Goal: Use online tool/utility: Utilize a website feature to perform a specific function

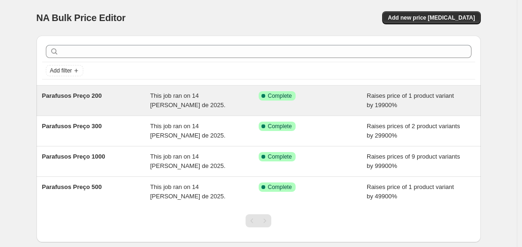
click at [146, 97] on div "Parafusos Preço 200" at bounding box center [96, 100] width 108 height 19
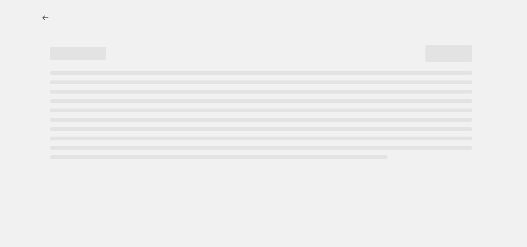
select select "percentage"
select select "collection"
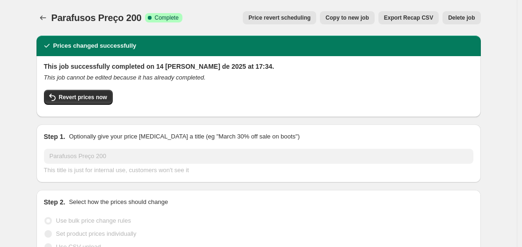
click at [374, 21] on button "Copy to new job" at bounding box center [347, 17] width 55 height 13
select select "percentage"
select select "collection"
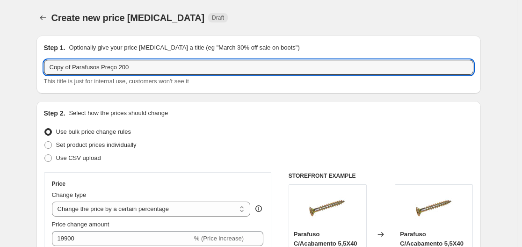
drag, startPoint x: 76, startPoint y: 69, endPoint x: 33, endPoint y: 66, distance: 43.1
drag, startPoint x: 130, startPoint y: 68, endPoint x: 102, endPoint y: 76, distance: 28.8
click at [102, 76] on div "Parafusos Preço 200 This title is just for internal use, customers won't see it" at bounding box center [258, 73] width 429 height 26
type input "Parafusos Preço 100"
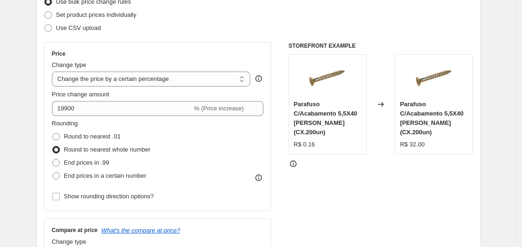
scroll to position [140, 0]
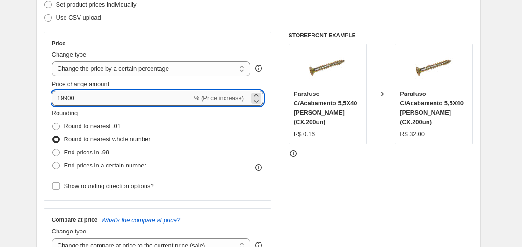
click at [92, 91] on input "19900" at bounding box center [122, 98] width 140 height 15
type input "9900"
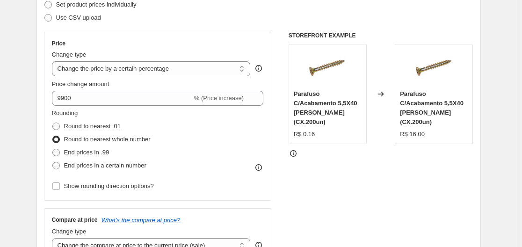
click at [373, 166] on div "STOREFRONT EXAMPLE Parafuso C/Acabamento 5,5X40 Phillips (CX.200un) R$ 0.16 Cha…" at bounding box center [381, 146] width 185 height 229
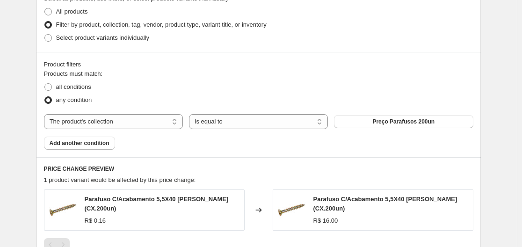
scroll to position [468, 0]
click at [409, 126] on button "Preço Parafusos 200un" at bounding box center [403, 121] width 139 height 13
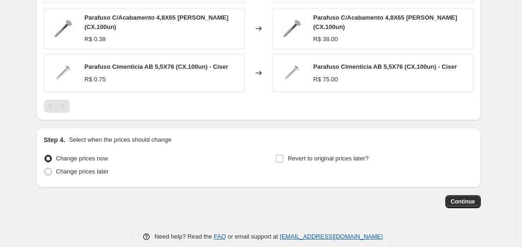
scroll to position [707, 0]
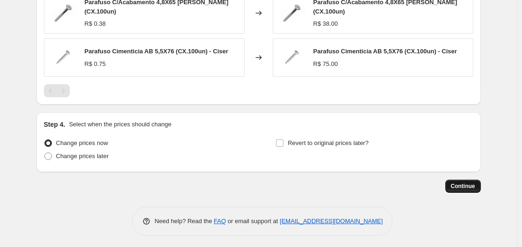
click at [463, 180] on button "Continue" at bounding box center [463, 186] width 36 height 13
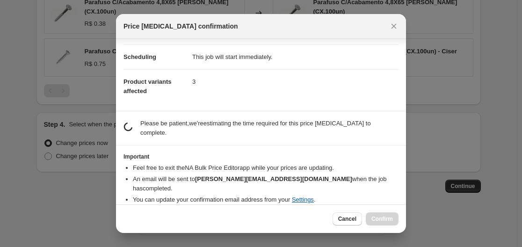
scroll to position [60, 0]
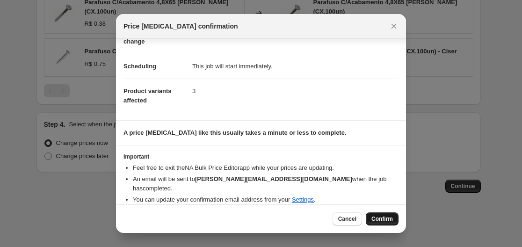
click at [379, 217] on span "Confirm" at bounding box center [382, 218] width 22 height 7
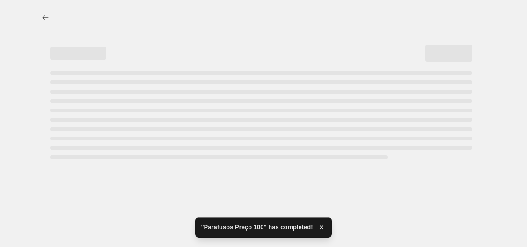
select select "percentage"
select select "collection"
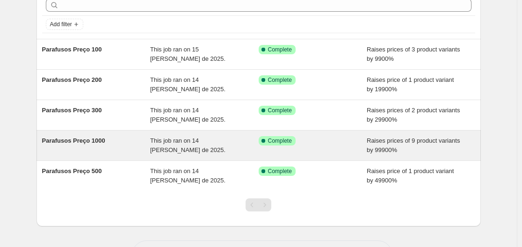
scroll to position [36, 0]
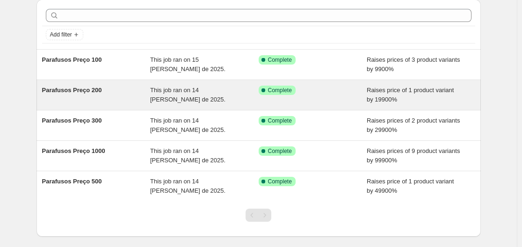
click at [204, 93] on span "This job ran on 14 [PERSON_NAME] de 2025." at bounding box center [187, 95] width 75 height 16
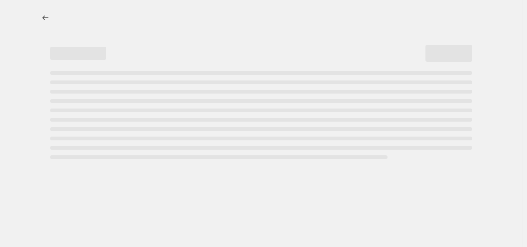
select select "percentage"
select select "collection"
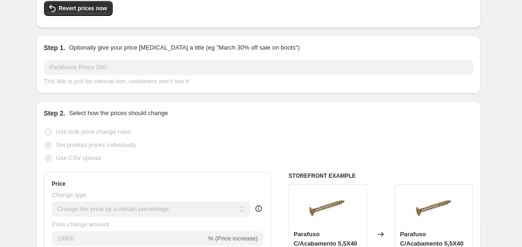
scroll to position [84, 0]
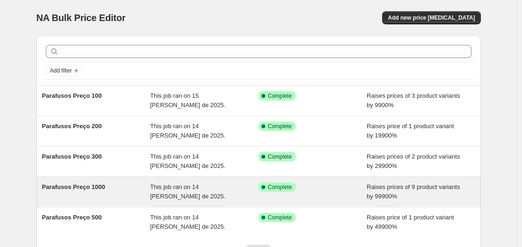
click at [131, 189] on div "Parafusos Preço 1000" at bounding box center [96, 191] width 108 height 19
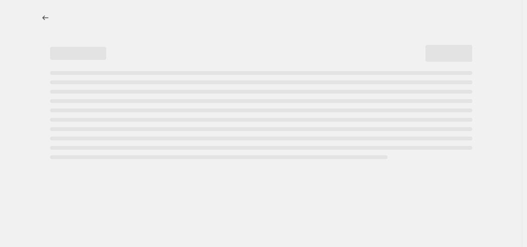
select select "percentage"
select select "collection"
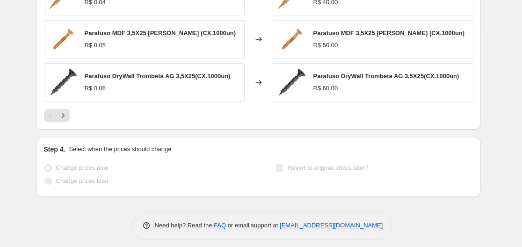
scroll to position [861, 0]
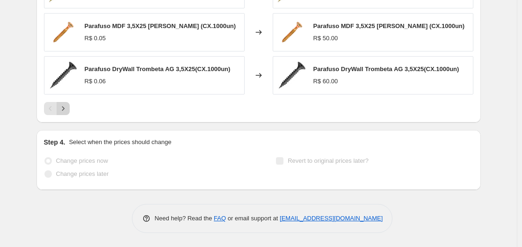
click at [63, 112] on icon "Next" at bounding box center [62, 108] width 9 height 9
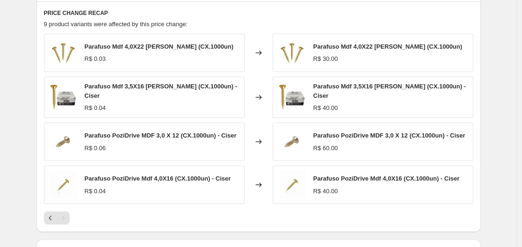
scroll to position [728, 0]
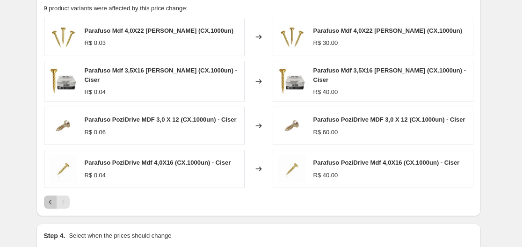
click at [54, 205] on icon "Previous" at bounding box center [50, 201] width 9 height 9
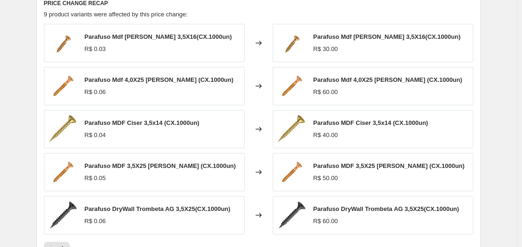
scroll to position [721, 0]
click at [335, 83] on span "Parafuso Mdf 4,0X25 Phillips (CX.1000un)" at bounding box center [387, 80] width 149 height 7
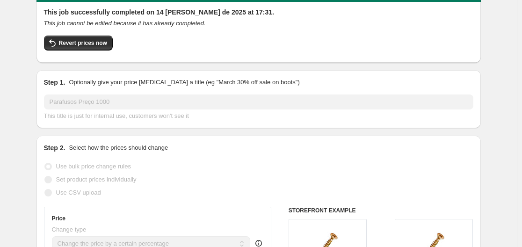
scroll to position [0, 0]
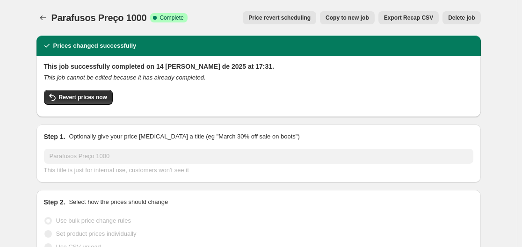
click at [44, 16] on icon "Price change jobs" at bounding box center [42, 17] width 9 height 9
